Goal: Task Accomplishment & Management: Use online tool/utility

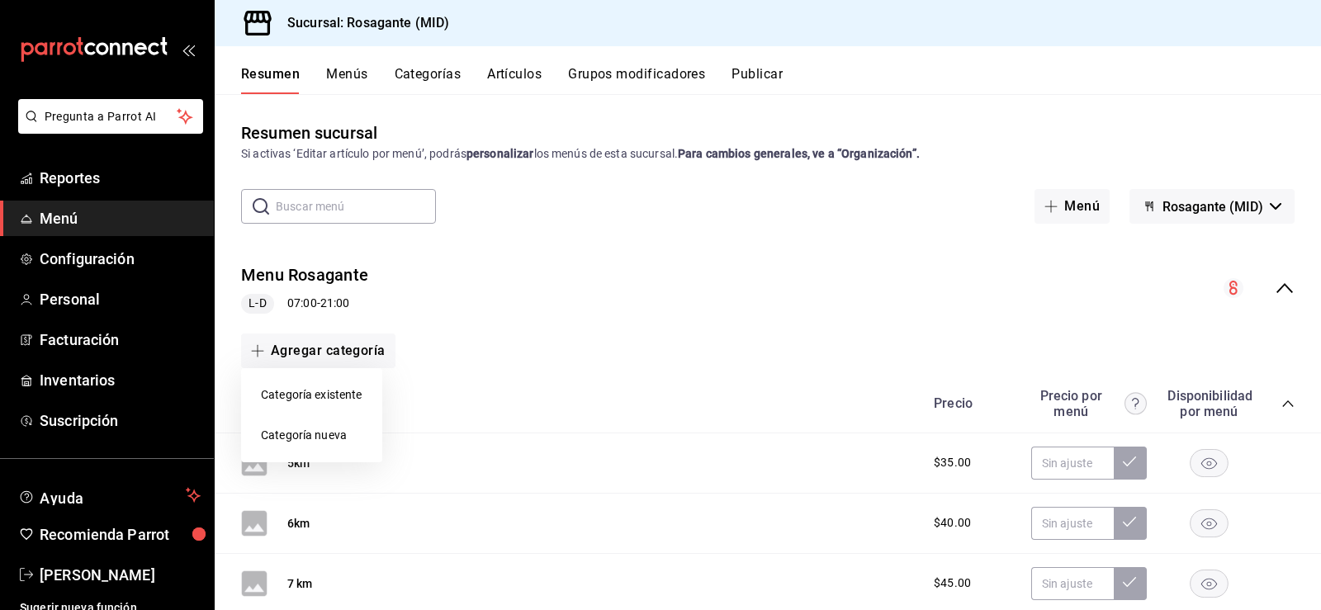
click at [130, 228] on div at bounding box center [660, 305] width 1321 height 610
click at [126, 254] on span "Configuración" at bounding box center [120, 259] width 161 height 22
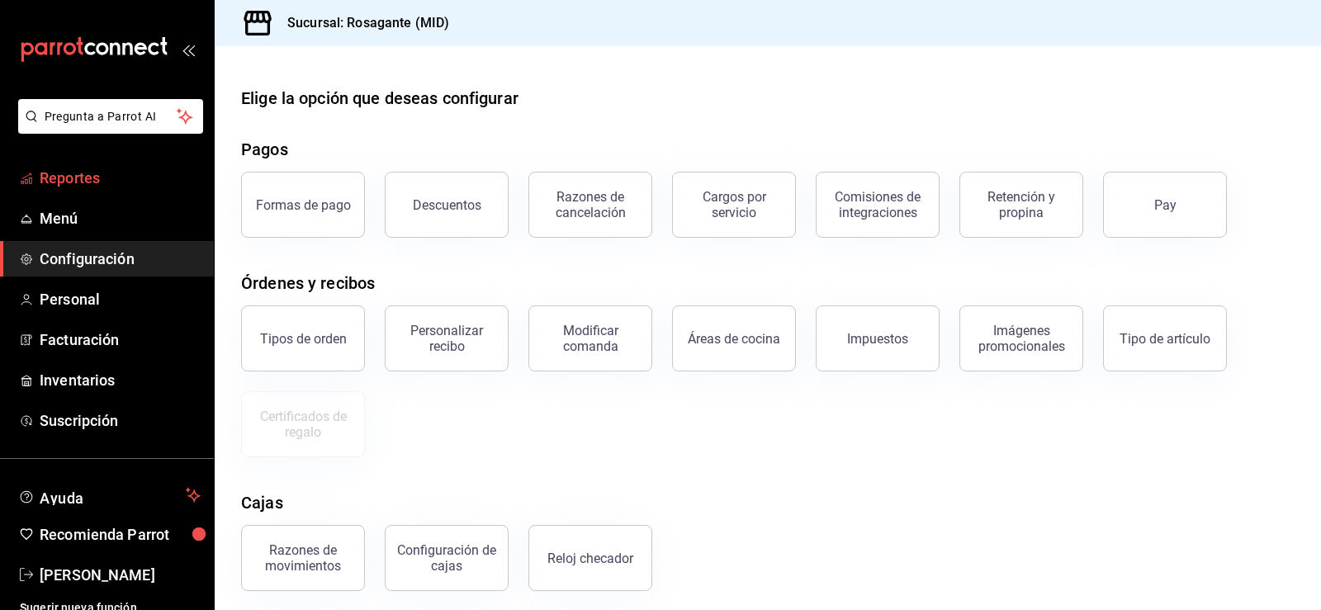
click at [121, 178] on span "Reportes" at bounding box center [120, 178] width 161 height 22
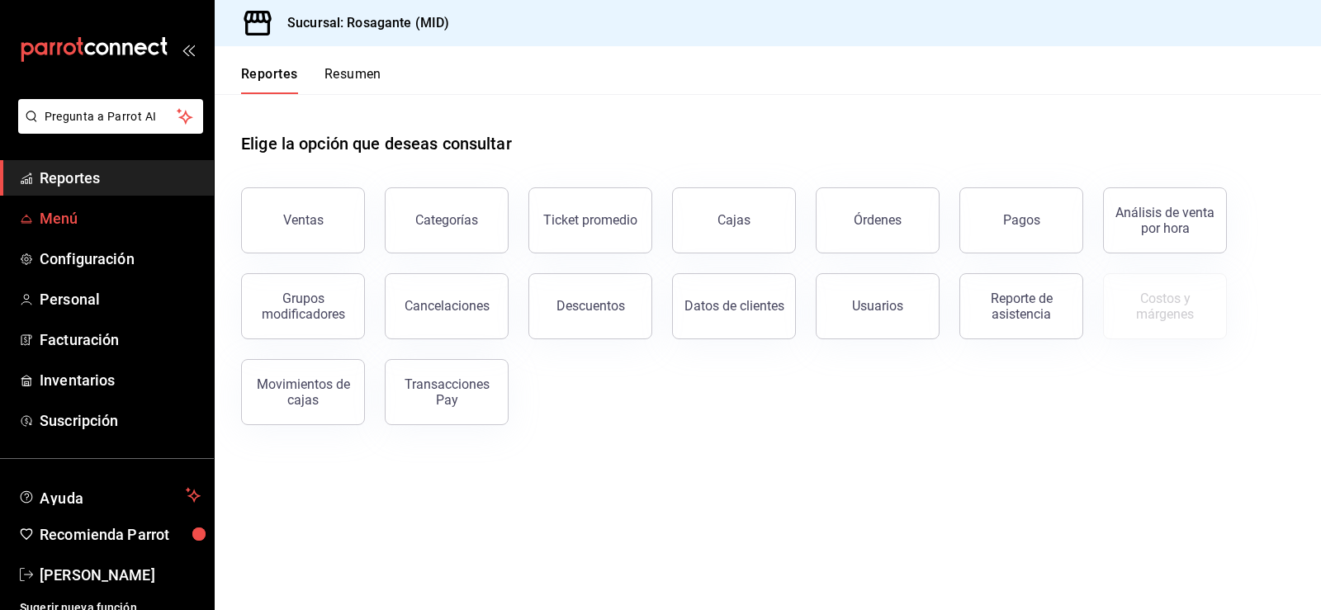
click at [122, 230] on link "Menú" at bounding box center [107, 219] width 214 height 36
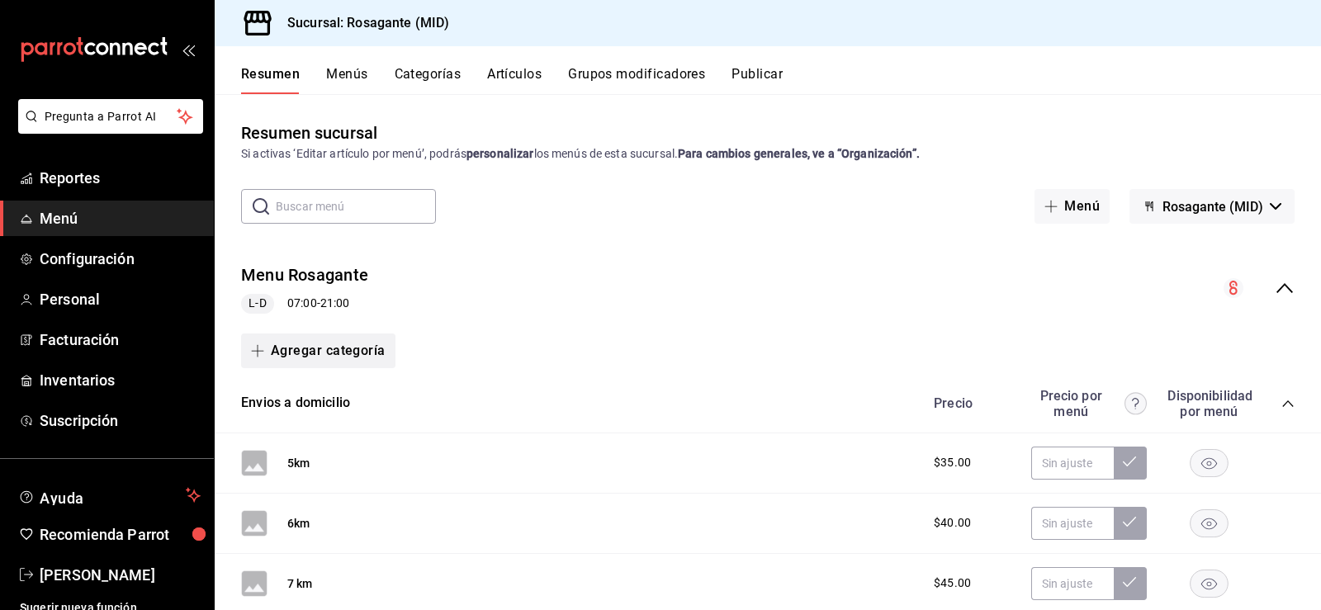
click at [360, 353] on button "Agregar categoría" at bounding box center [318, 351] width 154 height 35
click at [320, 354] on div at bounding box center [660, 305] width 1321 height 610
click at [287, 359] on button "Agregar categoría" at bounding box center [318, 351] width 154 height 35
click at [291, 358] on div at bounding box center [660, 305] width 1321 height 610
click at [514, 69] on button "Artículos" at bounding box center [514, 80] width 55 height 28
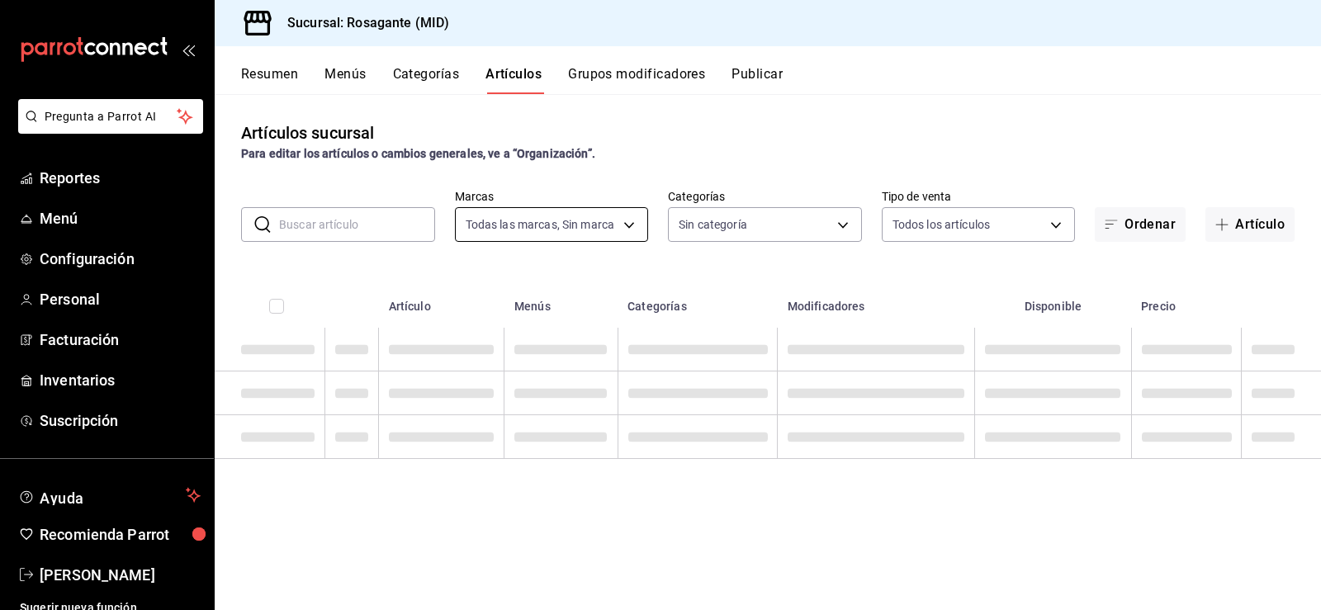
type input "917bcdc4-3ddc-4910-aea4-696ee6d71abf"
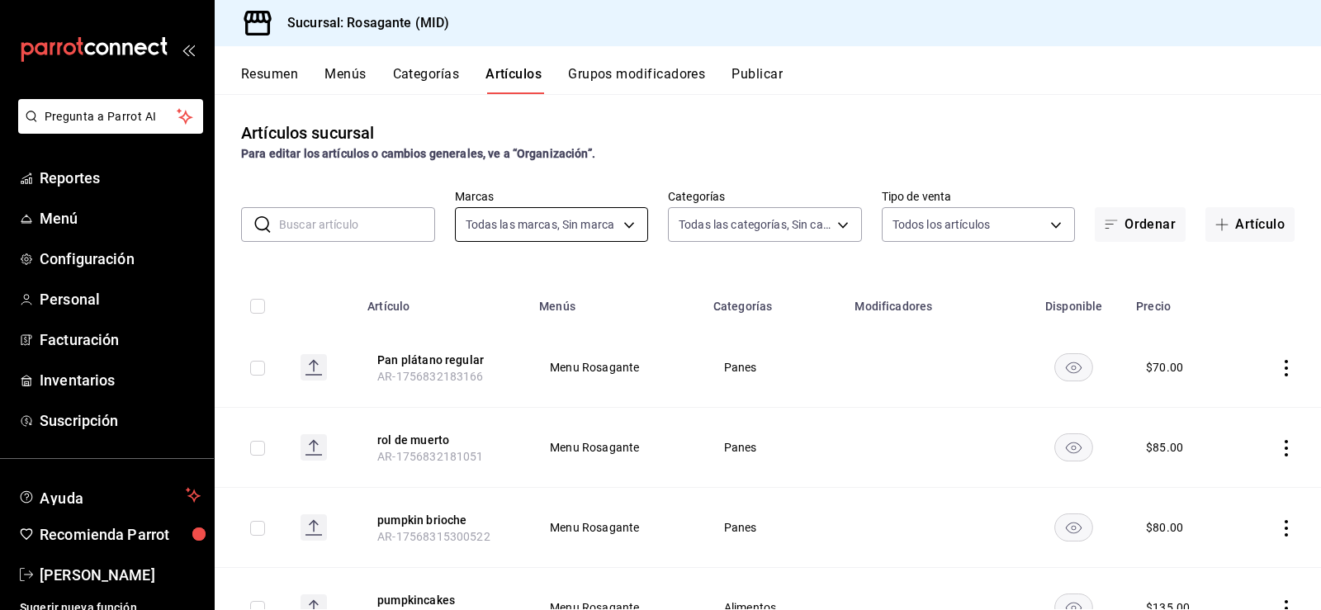
type input "62f7921c-d400-49ec-b2a6-c54ad03ff6c7,869947e6-2521-44f2-bca2-dab146041995,5cccd…"
click at [1236, 224] on button "Artículo" at bounding box center [1250, 224] width 89 height 35
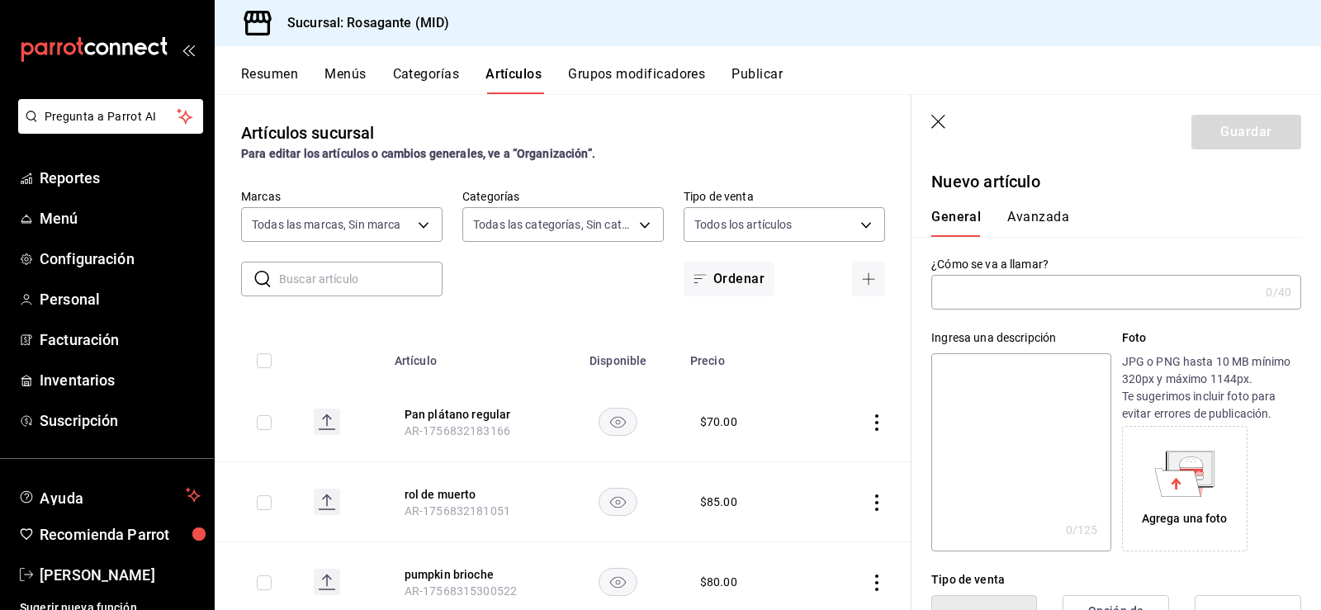
click at [1028, 298] on input "text" at bounding box center [1096, 292] width 328 height 33
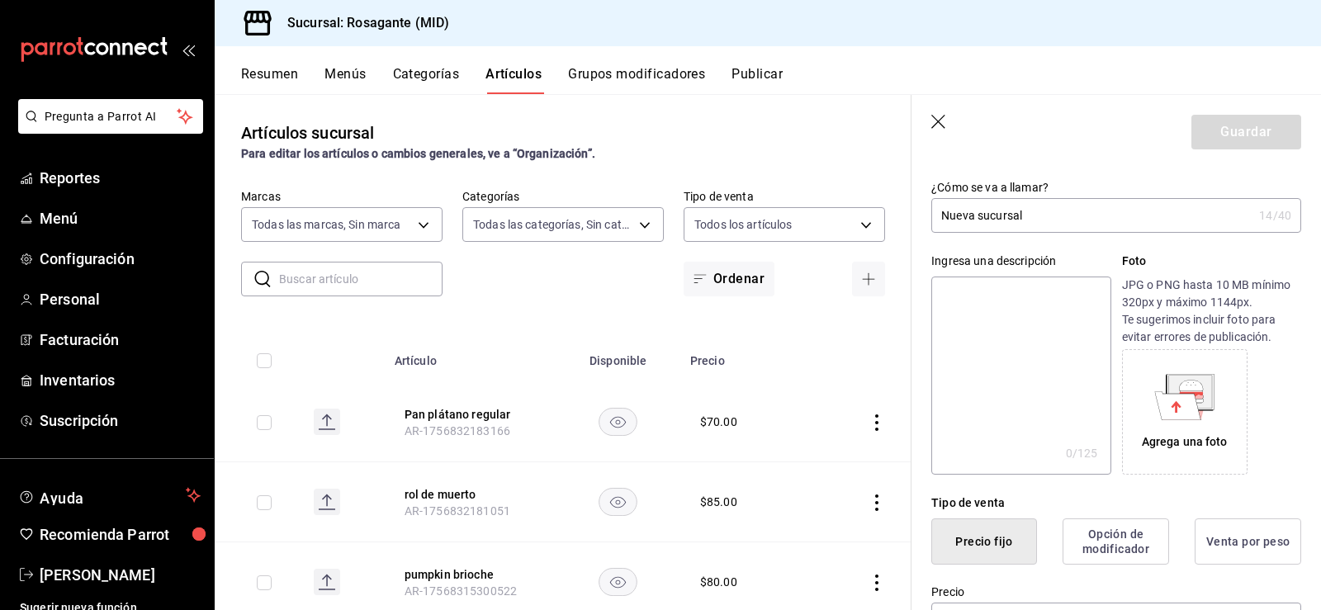
scroll to position [330, 0]
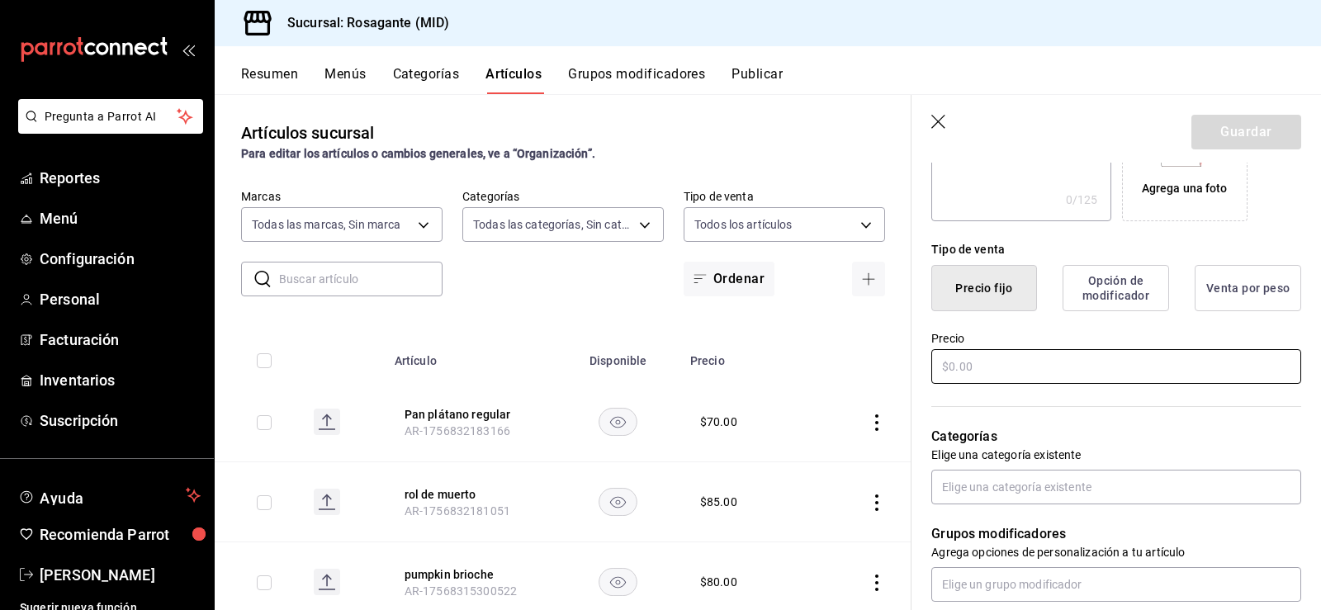
type input "Nueva sucursal"
click at [975, 365] on input "text" at bounding box center [1117, 366] width 370 height 35
type input "$4.11"
click at [970, 391] on div "Categorías Elige una categoría existente" at bounding box center [1107, 446] width 390 height 118
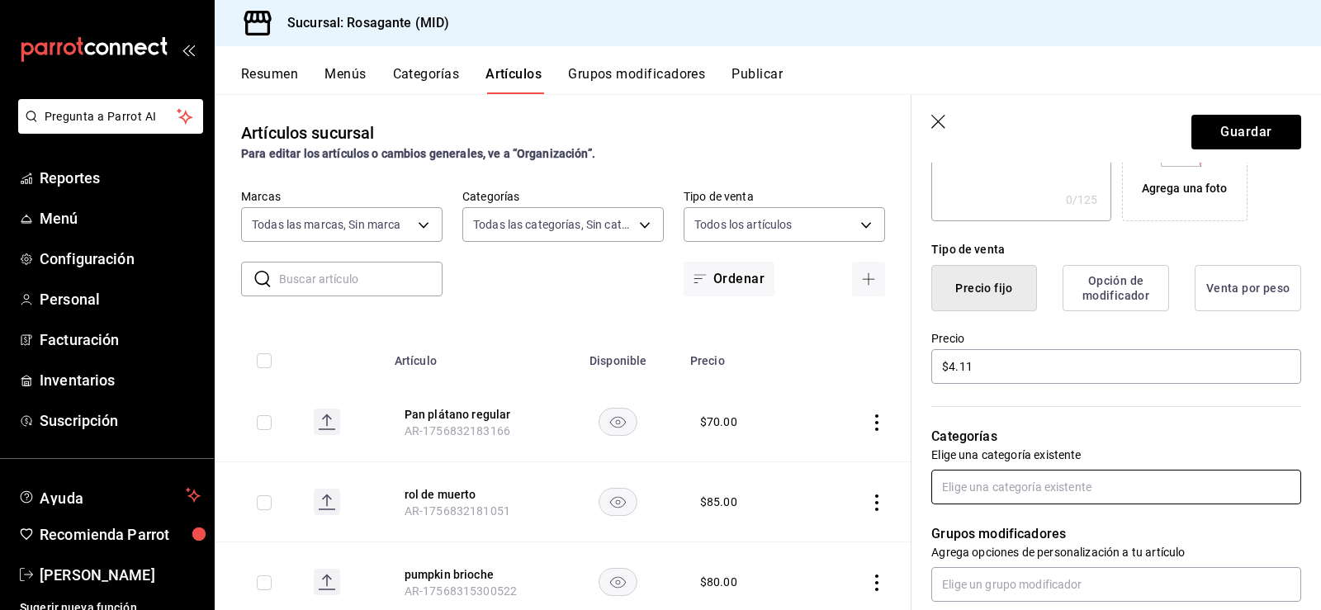
click at [992, 486] on input "text" at bounding box center [1117, 487] width 370 height 35
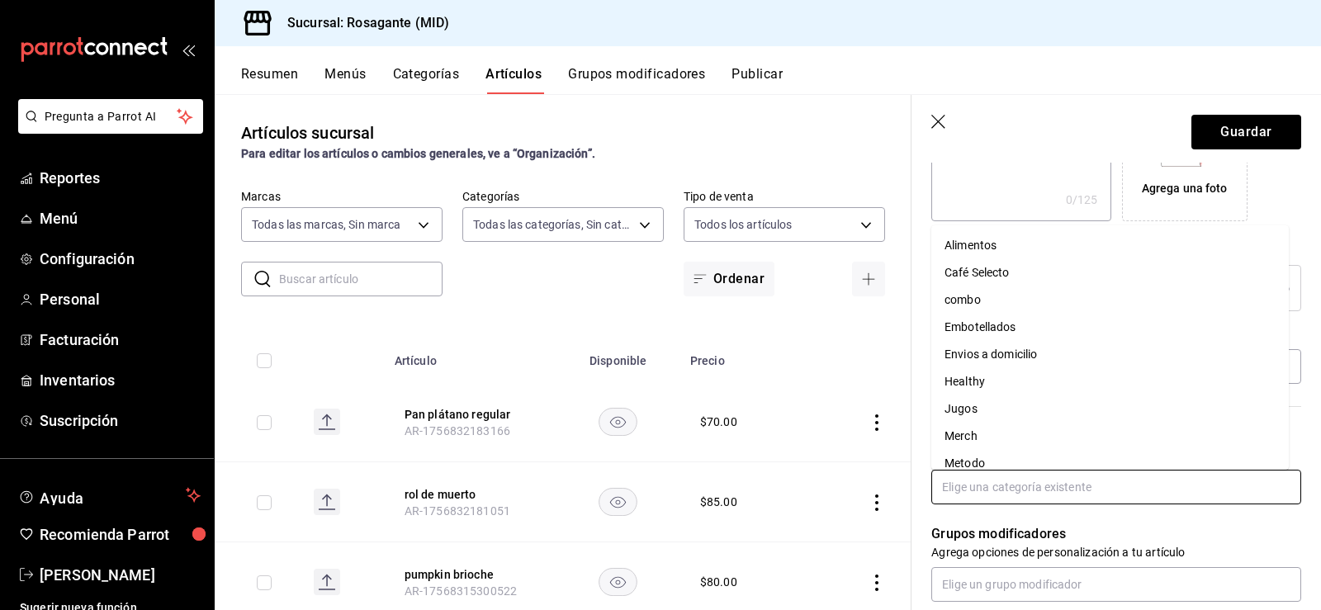
scroll to position [178, 0]
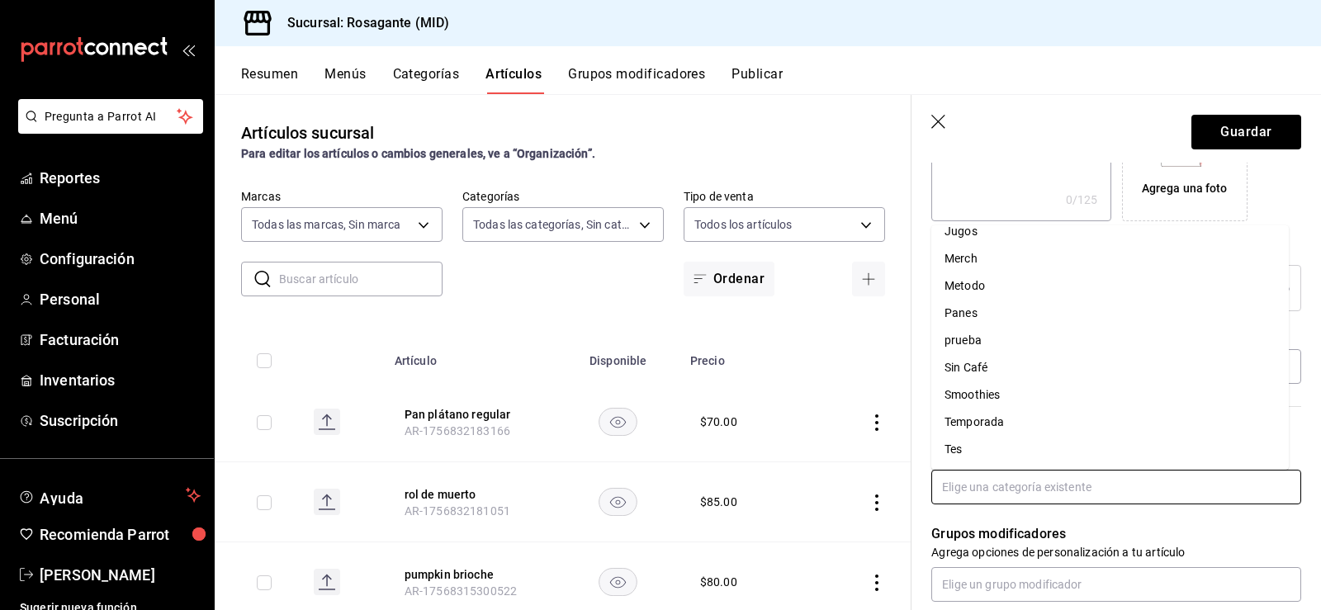
click at [981, 259] on li "Merch" at bounding box center [1111, 258] width 358 height 27
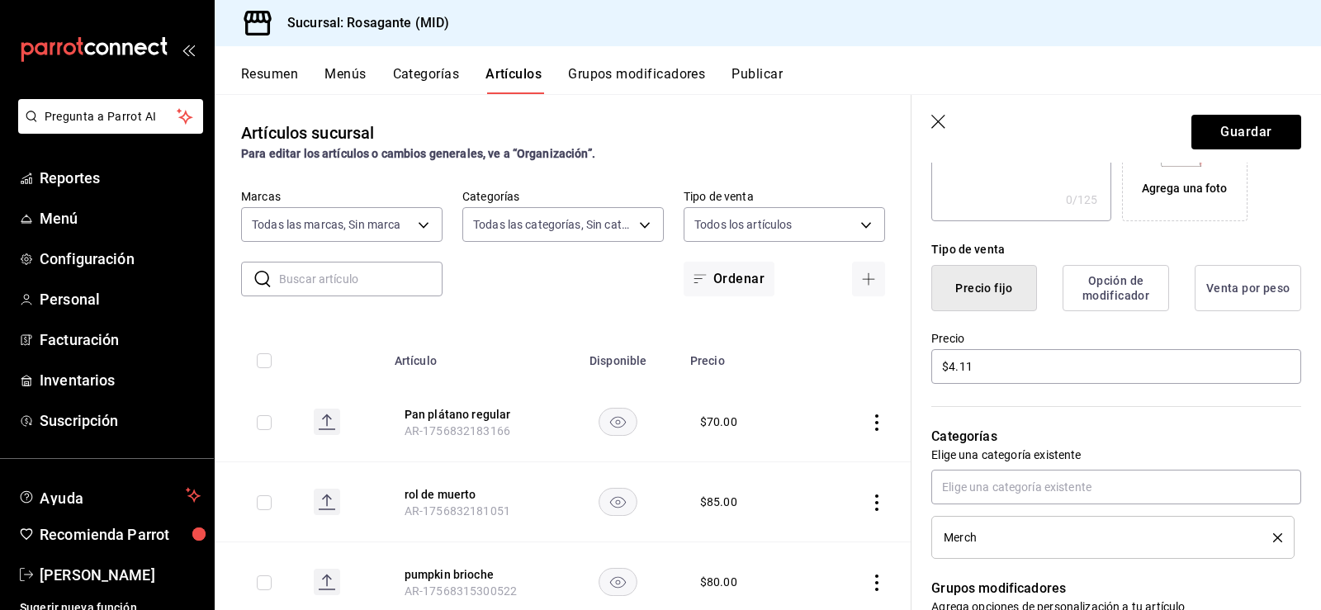
click at [1075, 419] on div "Categorías Elige una categoría existente Merch" at bounding box center [1107, 473] width 390 height 173
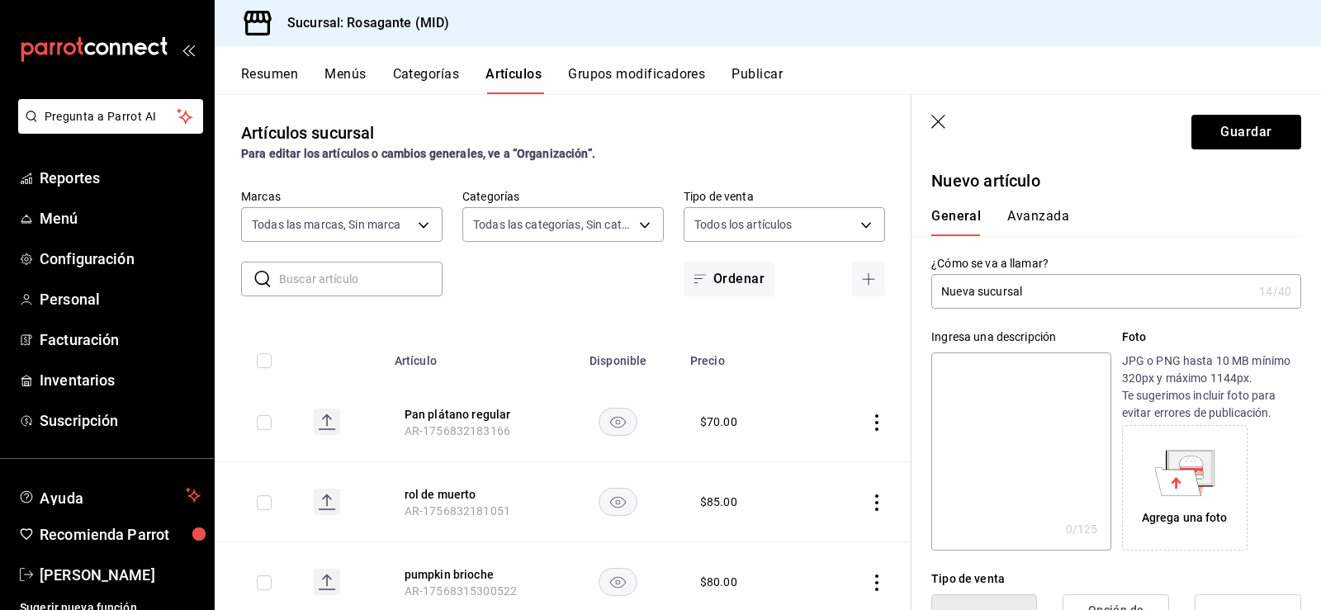
scroll to position [0, 0]
click at [1047, 300] on input "Nueva sucursal" at bounding box center [1092, 292] width 321 height 33
type input "Nuevo Rosagante"
click at [1202, 193] on p "Nuevo artículo" at bounding box center [1117, 181] width 370 height 25
click at [1238, 122] on button "Guardar" at bounding box center [1247, 132] width 110 height 35
